Goal: Task Accomplishment & Management: Manage account settings

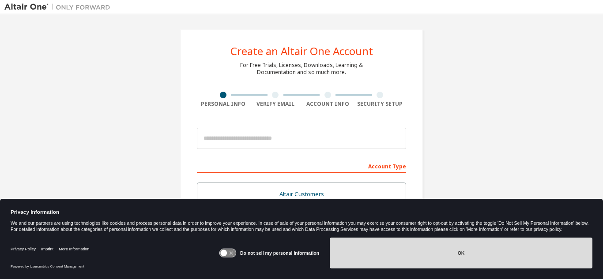
click at [424, 258] on button "OK" at bounding box center [461, 253] width 263 height 31
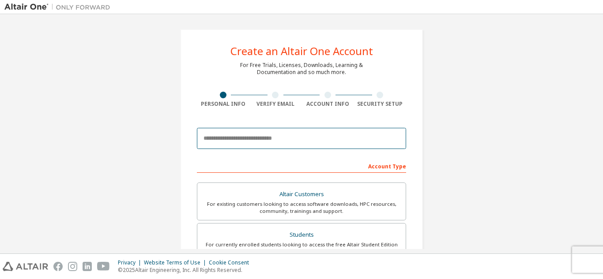
click at [280, 135] on input "email" at bounding box center [301, 138] width 209 height 21
type input "**********"
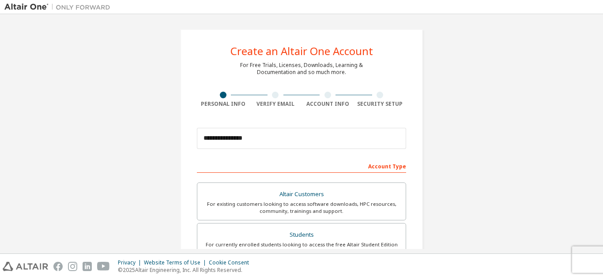
type input "*********"
type input "****"
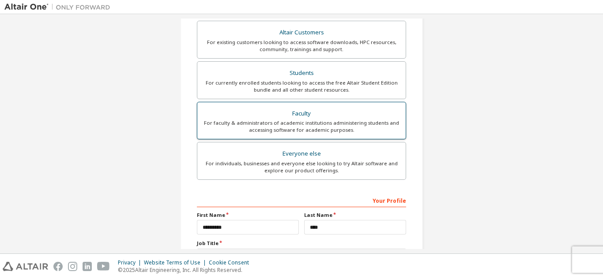
scroll to position [237, 0]
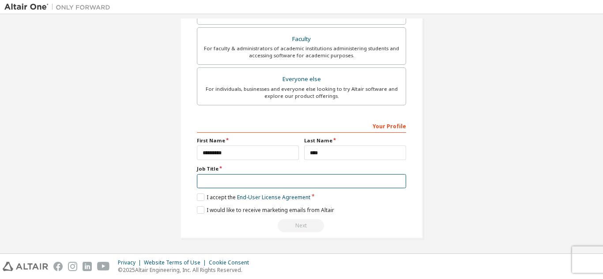
click at [215, 182] on input "text" at bounding box center [301, 181] width 209 height 15
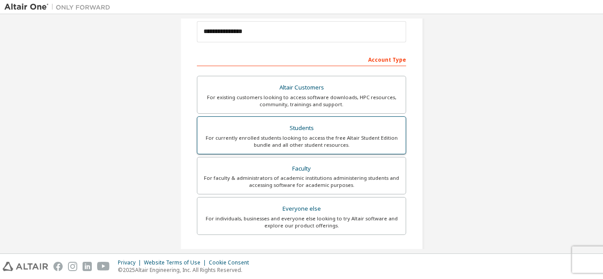
scroll to position [107, 0]
click at [303, 123] on div "Students" at bounding box center [302, 128] width 198 height 12
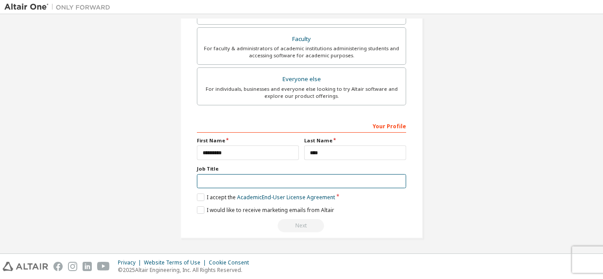
click at [252, 177] on input "text" at bounding box center [301, 181] width 209 height 15
type input "*******"
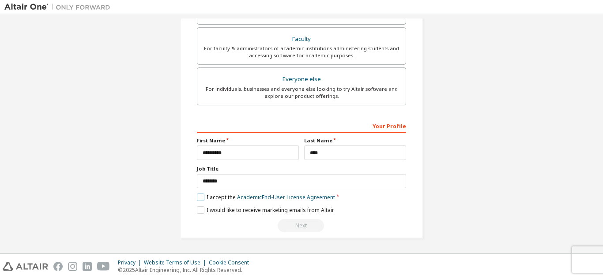
click at [198, 195] on label "I accept the Academic End-User License Agreement" at bounding box center [266, 198] width 138 height 8
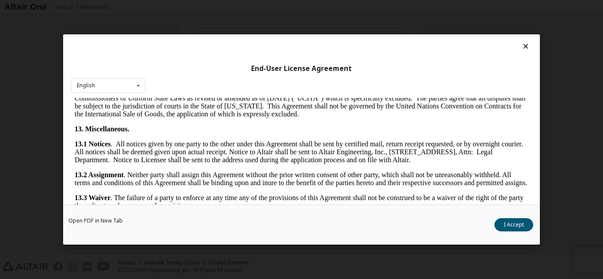
scroll to position [1466, 0]
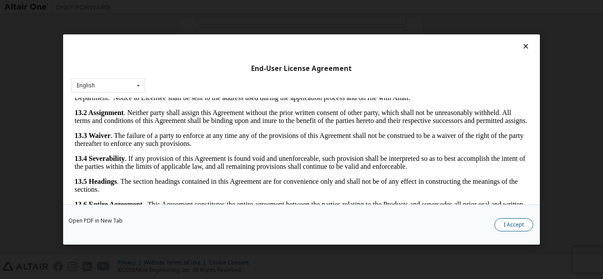
click at [515, 229] on button "I Accept" at bounding box center [513, 224] width 39 height 13
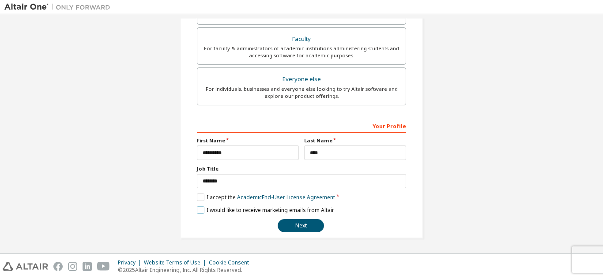
click at [197, 207] on label "I would like to receive marketing emails from Altair" at bounding box center [265, 211] width 137 height 8
click at [197, 209] on label "I would like to receive marketing emails from Altair" at bounding box center [265, 211] width 137 height 8
click at [290, 226] on button "Next" at bounding box center [301, 225] width 46 height 13
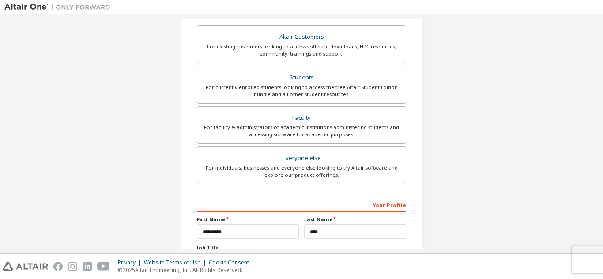
scroll to position [0, 0]
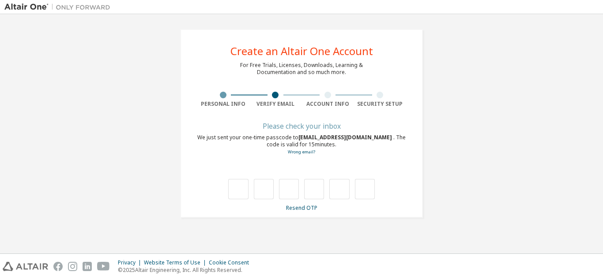
type input "*"
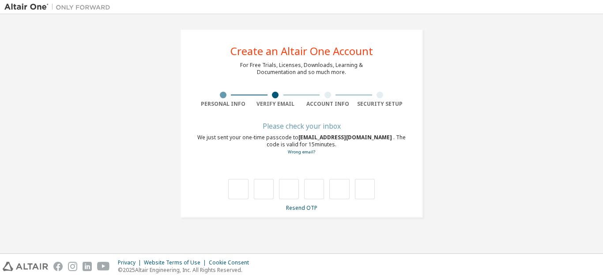
type input "*"
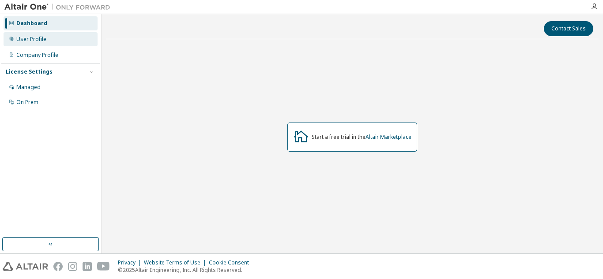
click at [48, 40] on div "User Profile" at bounding box center [51, 39] width 94 height 14
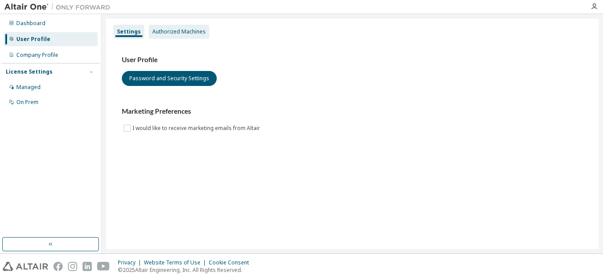
click at [171, 34] on div "Authorized Machines" at bounding box center [178, 31] width 53 height 7
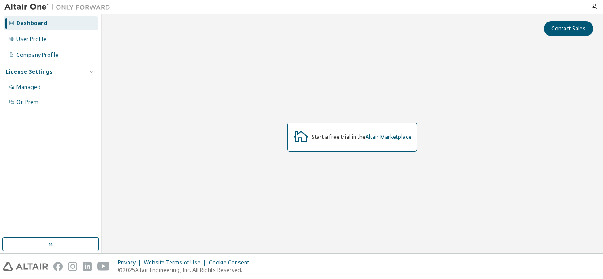
click at [459, 122] on div "Start a free trial in the Altair Marketplace" at bounding box center [352, 136] width 493 height 181
click at [382, 137] on link "Altair Marketplace" at bounding box center [388, 137] width 46 height 8
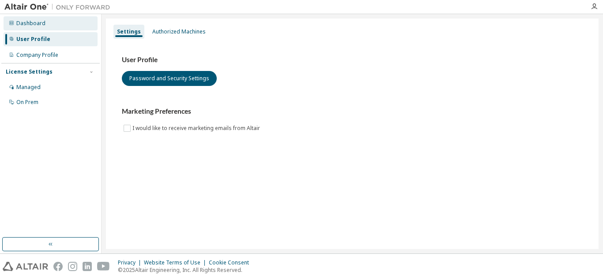
click at [55, 24] on div "Dashboard" at bounding box center [51, 23] width 94 height 14
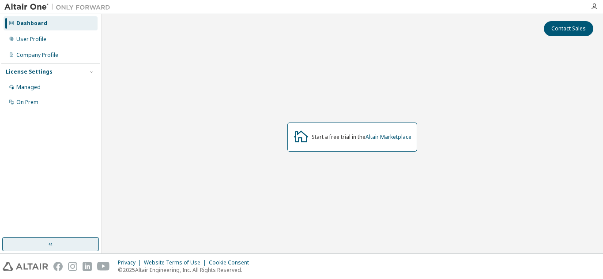
click at [64, 244] on button "button" at bounding box center [50, 244] width 97 height 14
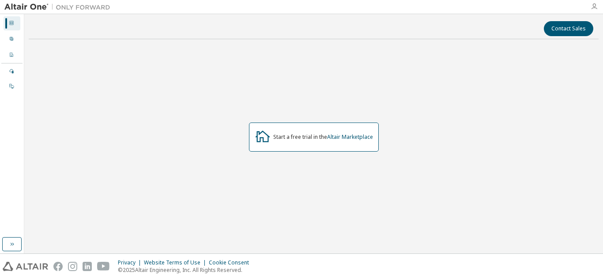
click at [595, 8] on icon "button" at bounding box center [594, 6] width 7 height 7
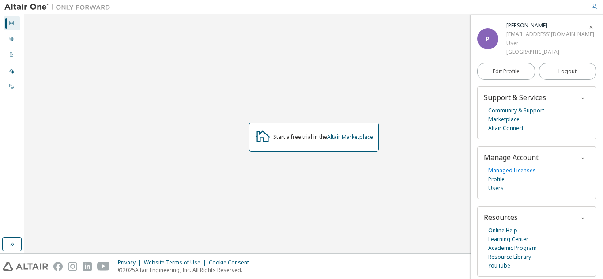
click at [513, 173] on link "Managed Licenses" at bounding box center [512, 170] width 48 height 9
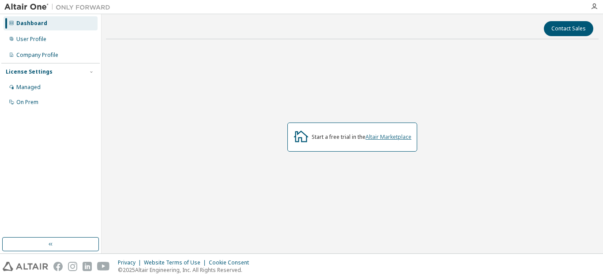
click at [397, 138] on link "Altair Marketplace" at bounding box center [388, 137] width 46 height 8
